Goal: Obtain resource: Download file/media

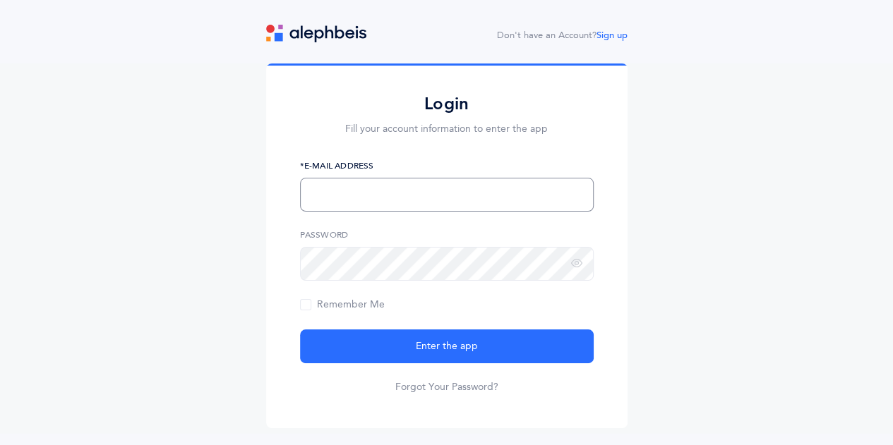
click at [363, 200] on input "text" at bounding box center [447, 195] width 294 height 34
type input "[EMAIL_ADDRESS][DOMAIN_NAME]"
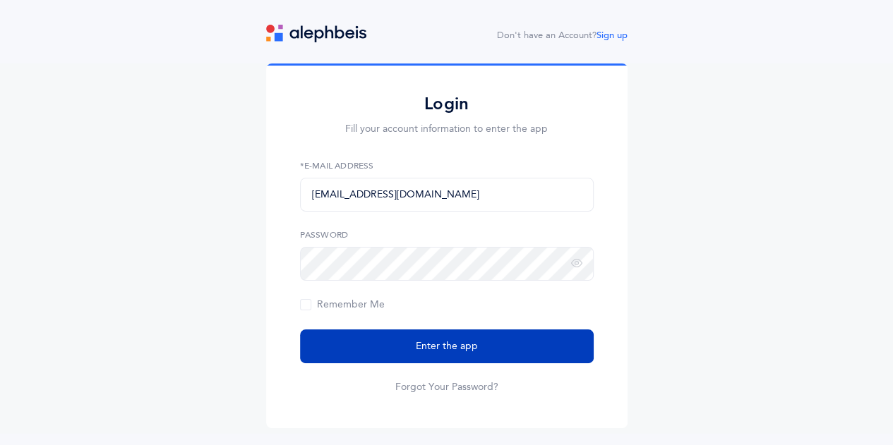
click at [431, 351] on span "Enter the app" at bounding box center [447, 347] width 62 height 15
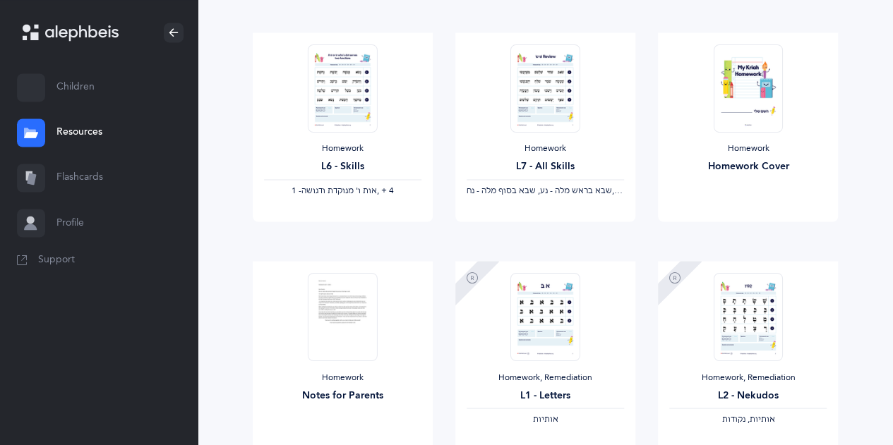
scroll to position [1162, 0]
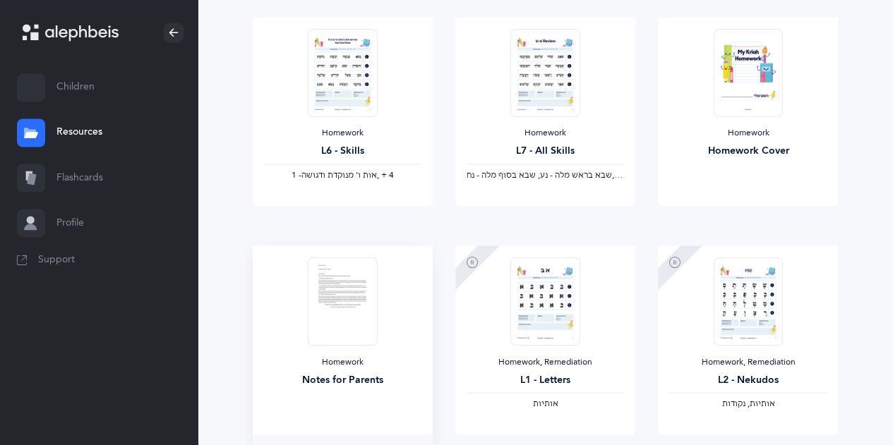
click at [329, 308] on img at bounding box center [342, 301] width 69 height 88
click at [336, 380] on div "Notes for Parents" at bounding box center [342, 380] width 157 height 15
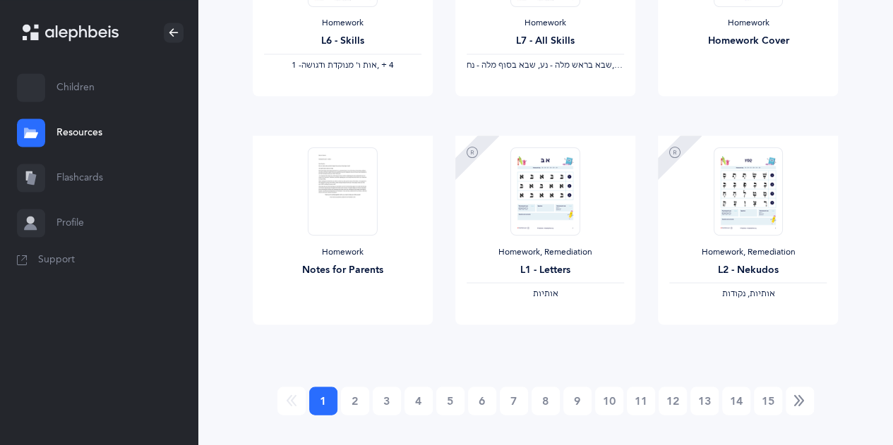
scroll to position [1276, 0]
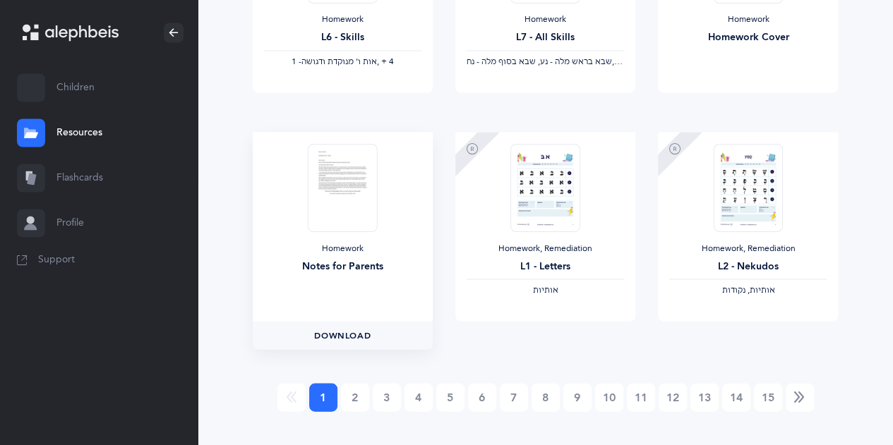
click at [346, 333] on span "Download" at bounding box center [342, 335] width 56 height 13
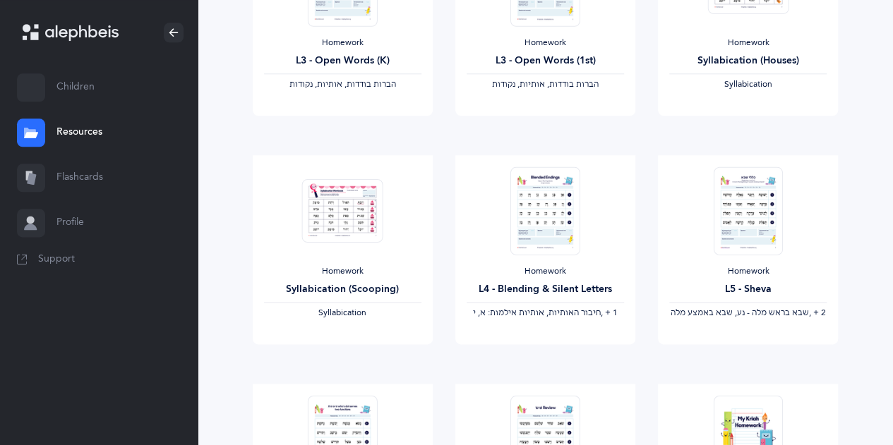
scroll to position [808, 0]
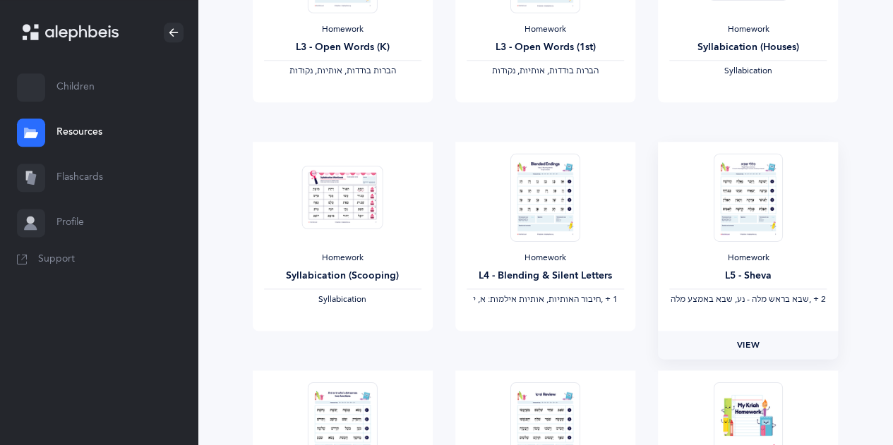
click at [747, 340] on span "View" at bounding box center [748, 345] width 23 height 13
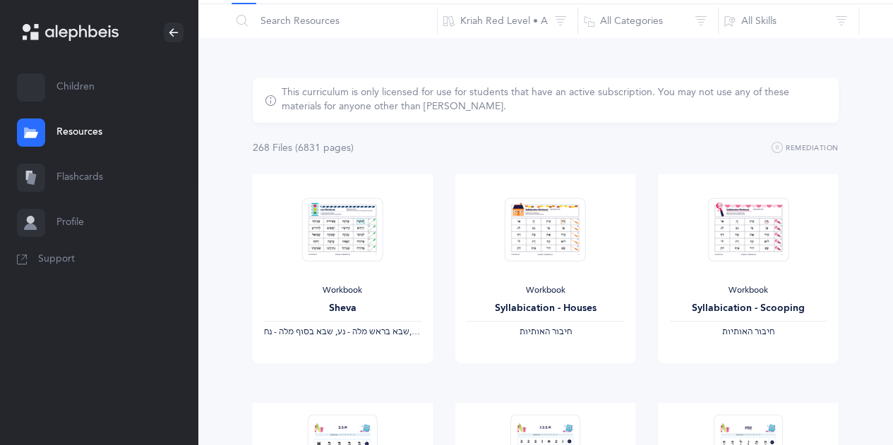
scroll to position [0, 0]
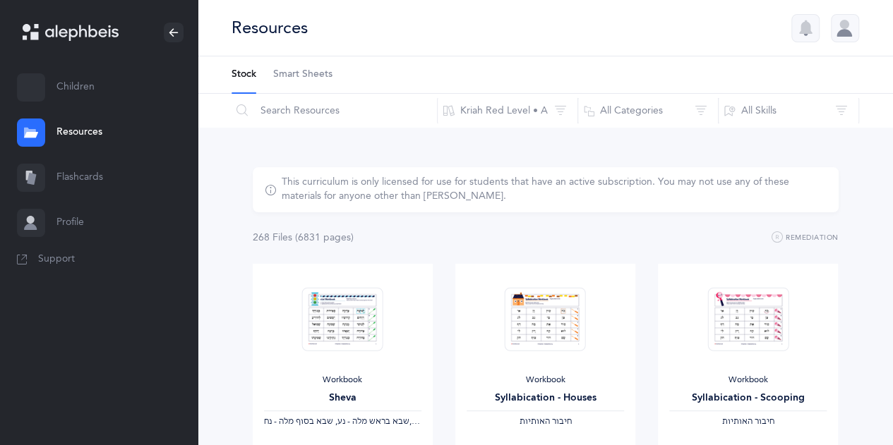
click at [54, 84] on link "Children" at bounding box center [99, 87] width 198 height 45
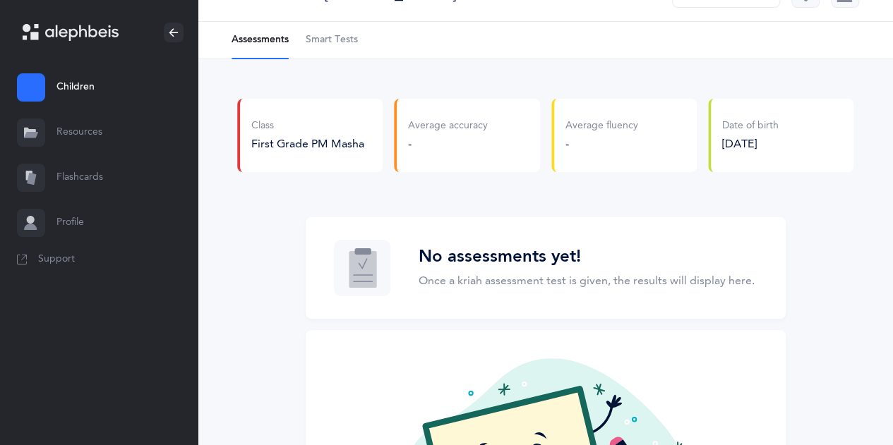
scroll to position [34, 0]
